Goal: Use online tool/utility: Utilize a website feature to perform a specific function

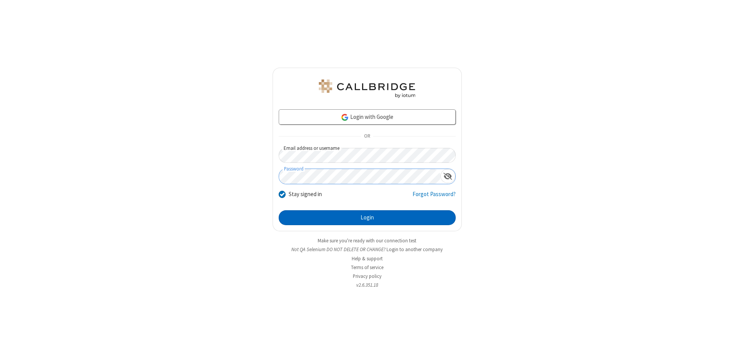
click at [367, 218] on button "Login" at bounding box center [367, 217] width 177 height 15
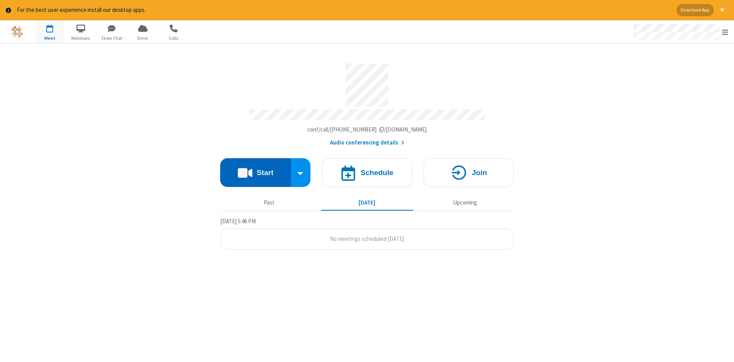
click at [255, 170] on button "Start" at bounding box center [255, 172] width 71 height 29
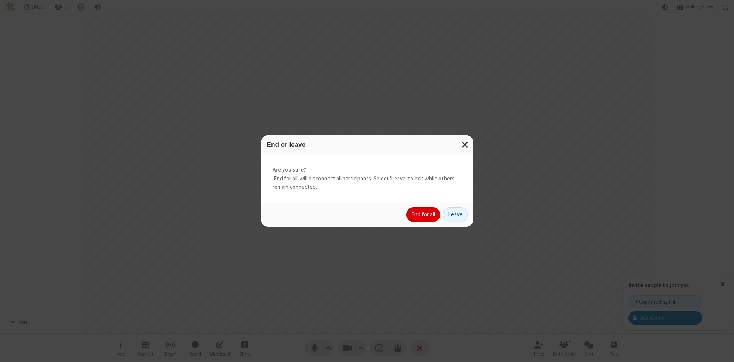
click at [424, 215] on button "End for all" at bounding box center [424, 214] width 34 height 15
